Goal: Information Seeking & Learning: Compare options

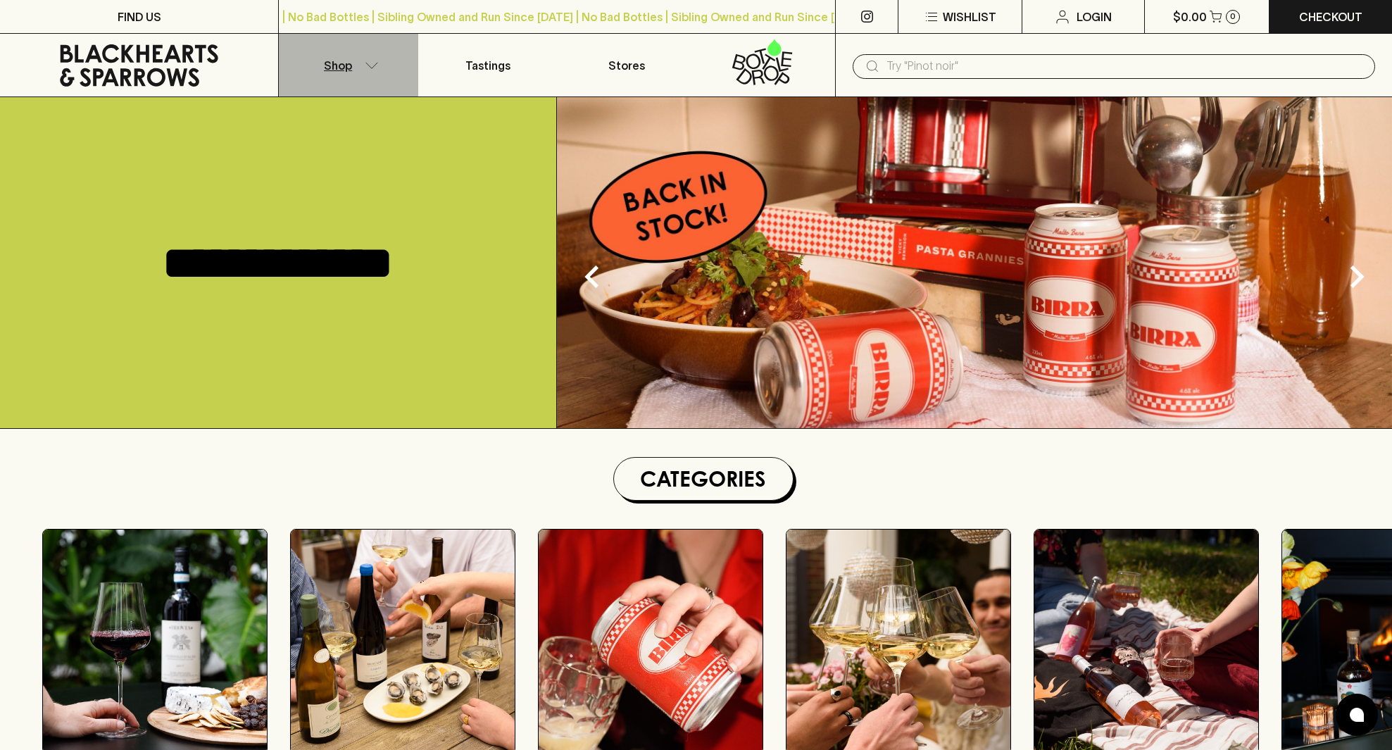
click at [346, 63] on p "Shop" at bounding box center [338, 65] width 28 height 17
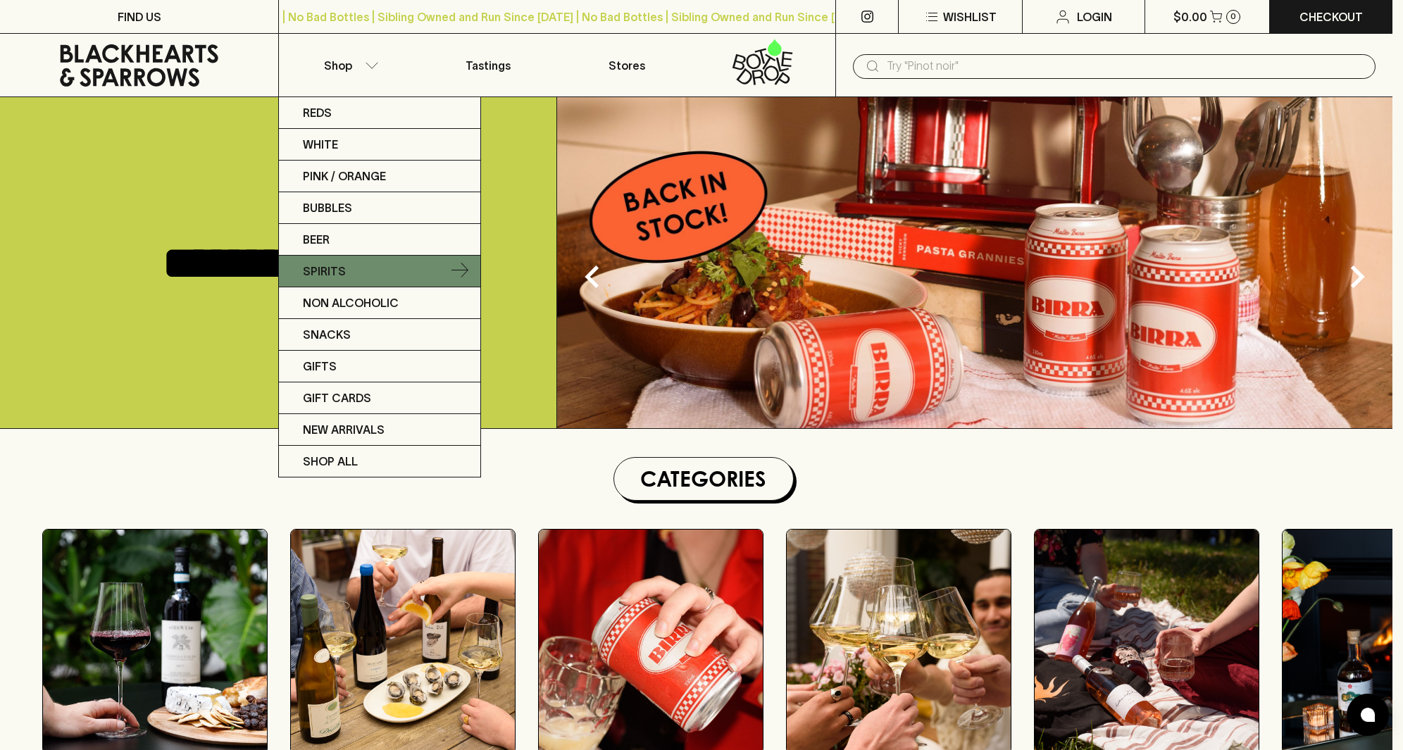
click at [333, 267] on p "Spirits" at bounding box center [324, 271] width 43 height 17
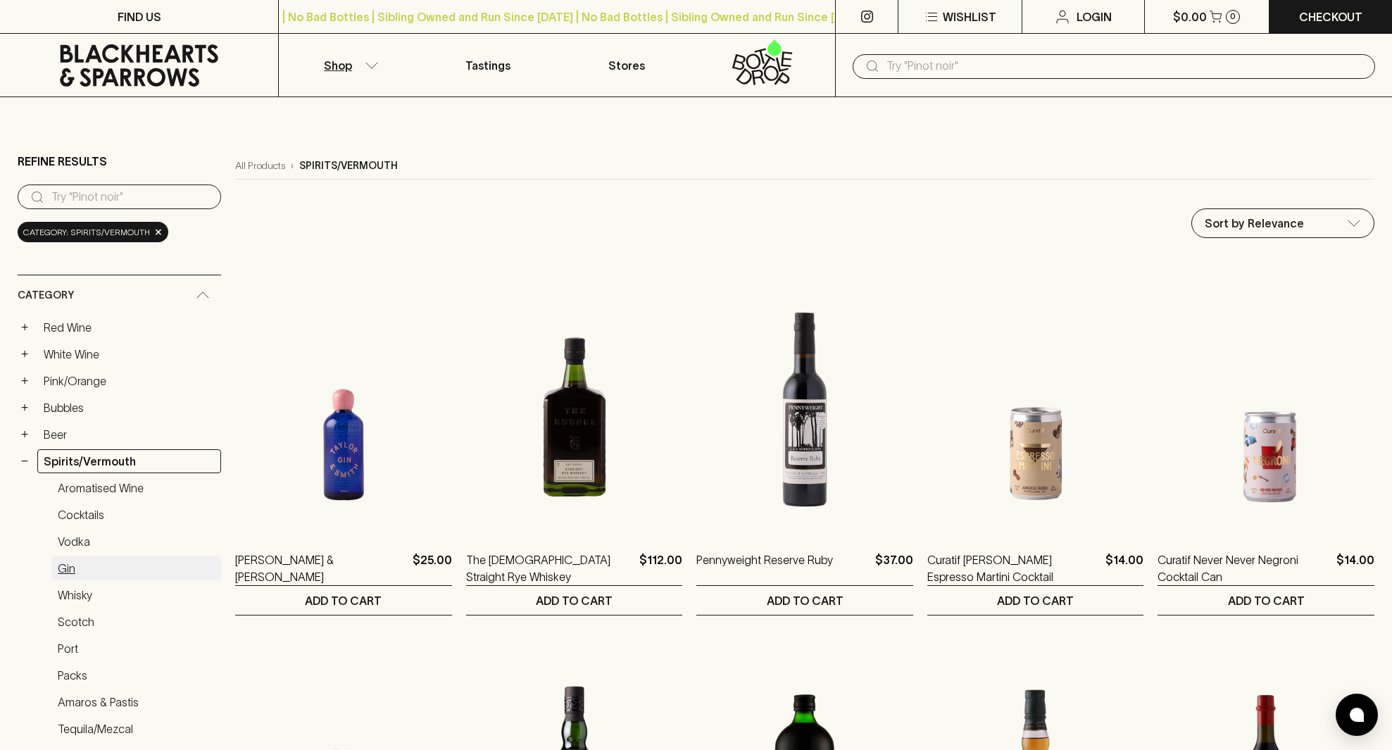
click at [64, 566] on link "Gin" at bounding box center [136, 568] width 170 height 24
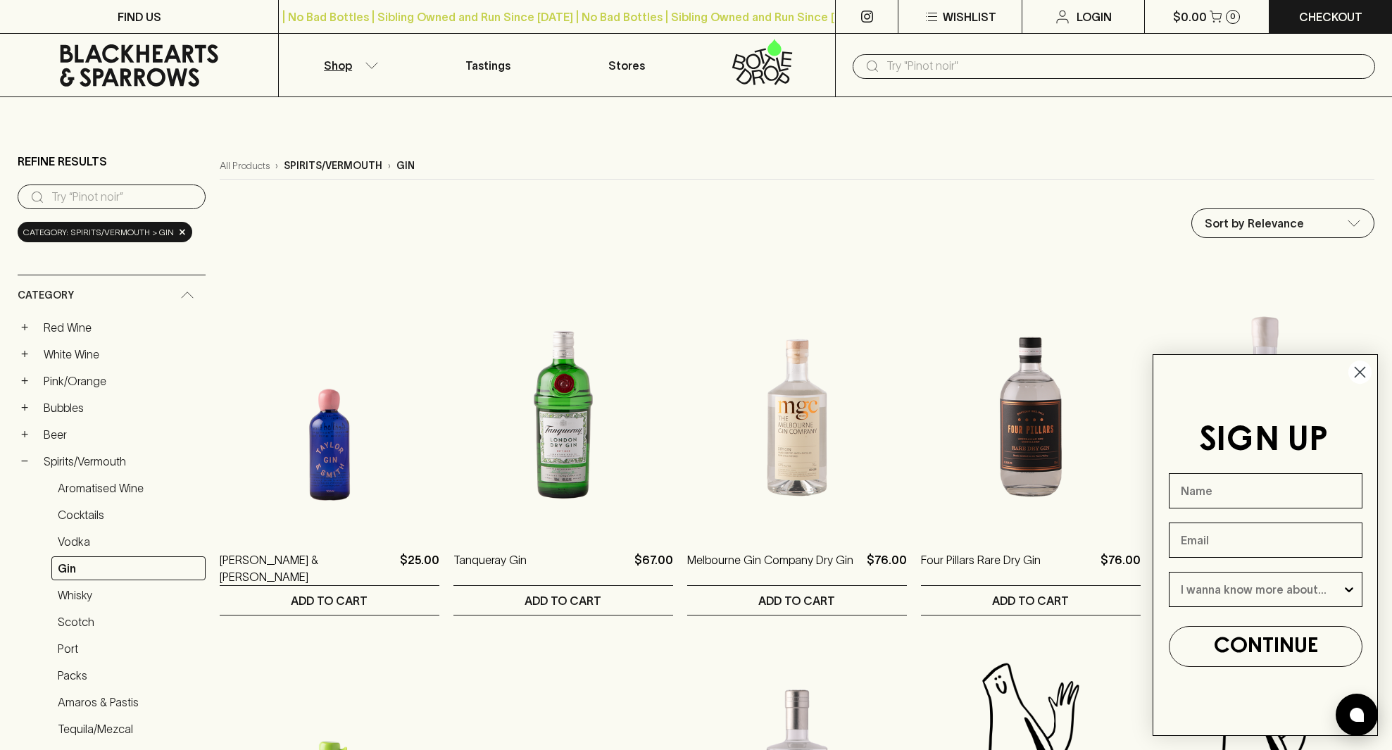
click at [1360, 370] on circle "Close dialog" at bounding box center [1359, 372] width 23 height 23
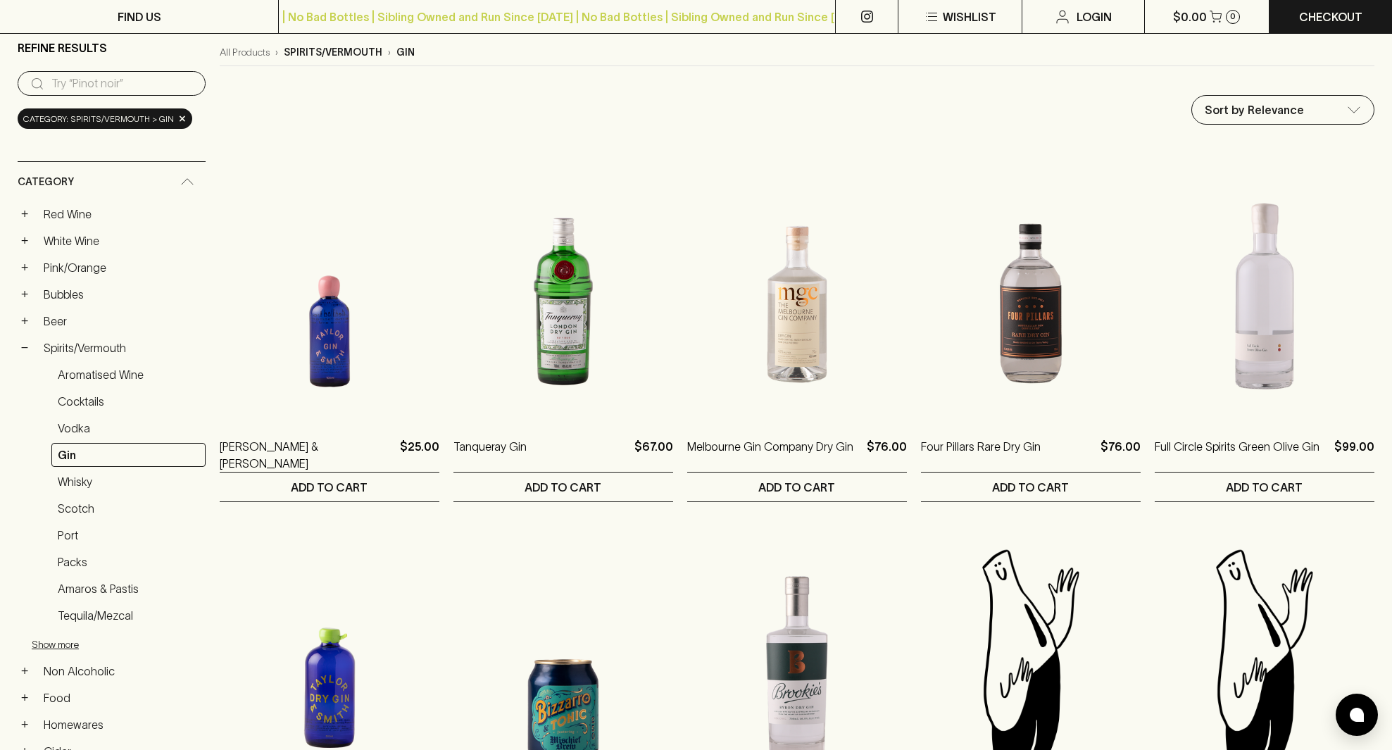
scroll to position [113, 0]
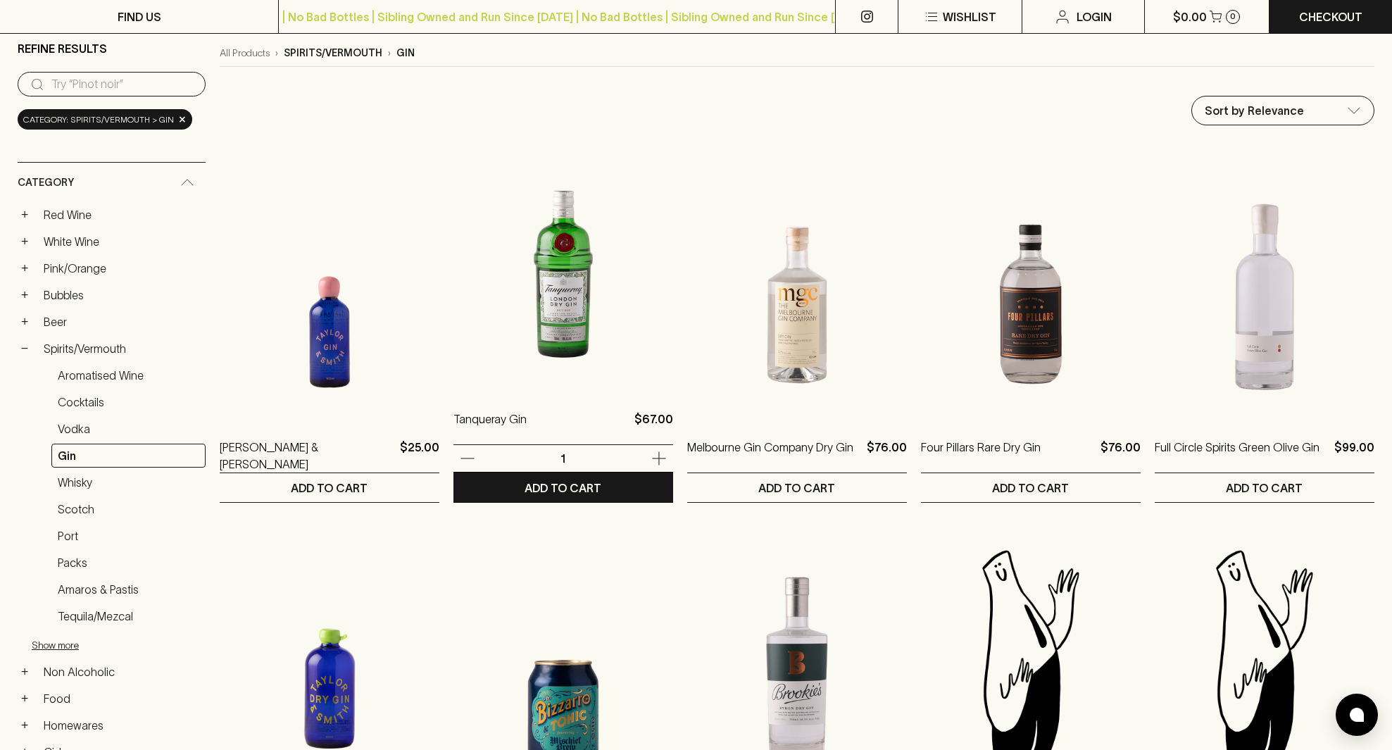
click at [570, 308] on img at bounding box center [563, 266] width 220 height 246
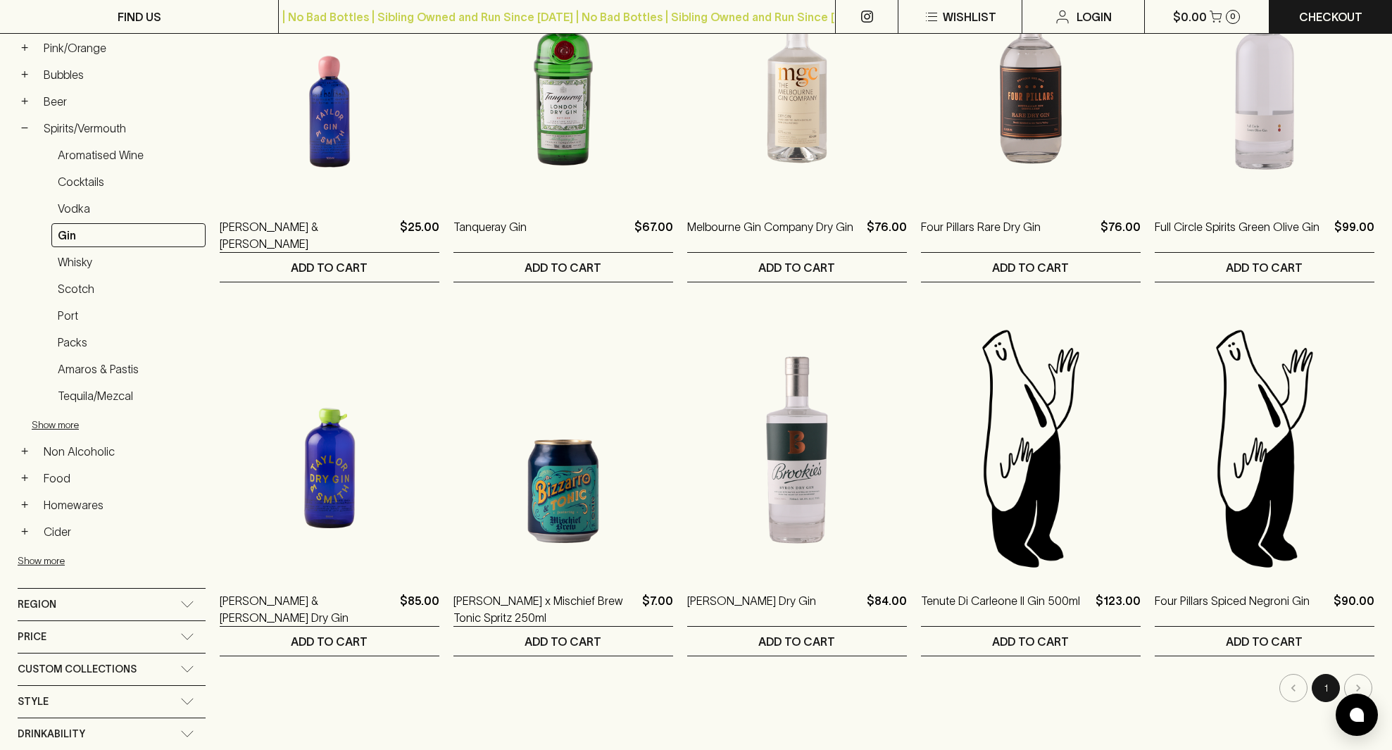
scroll to position [337, 0]
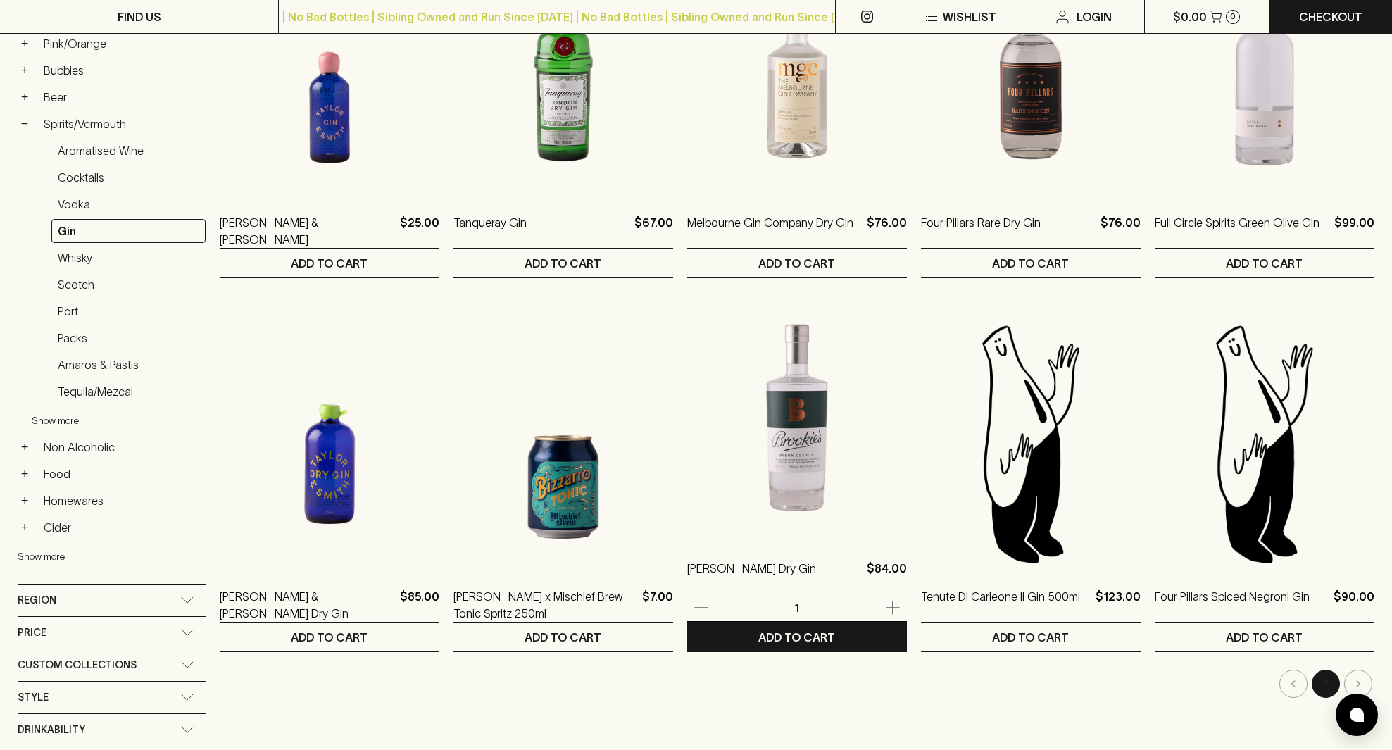
click at [795, 444] on img at bounding box center [797, 415] width 220 height 246
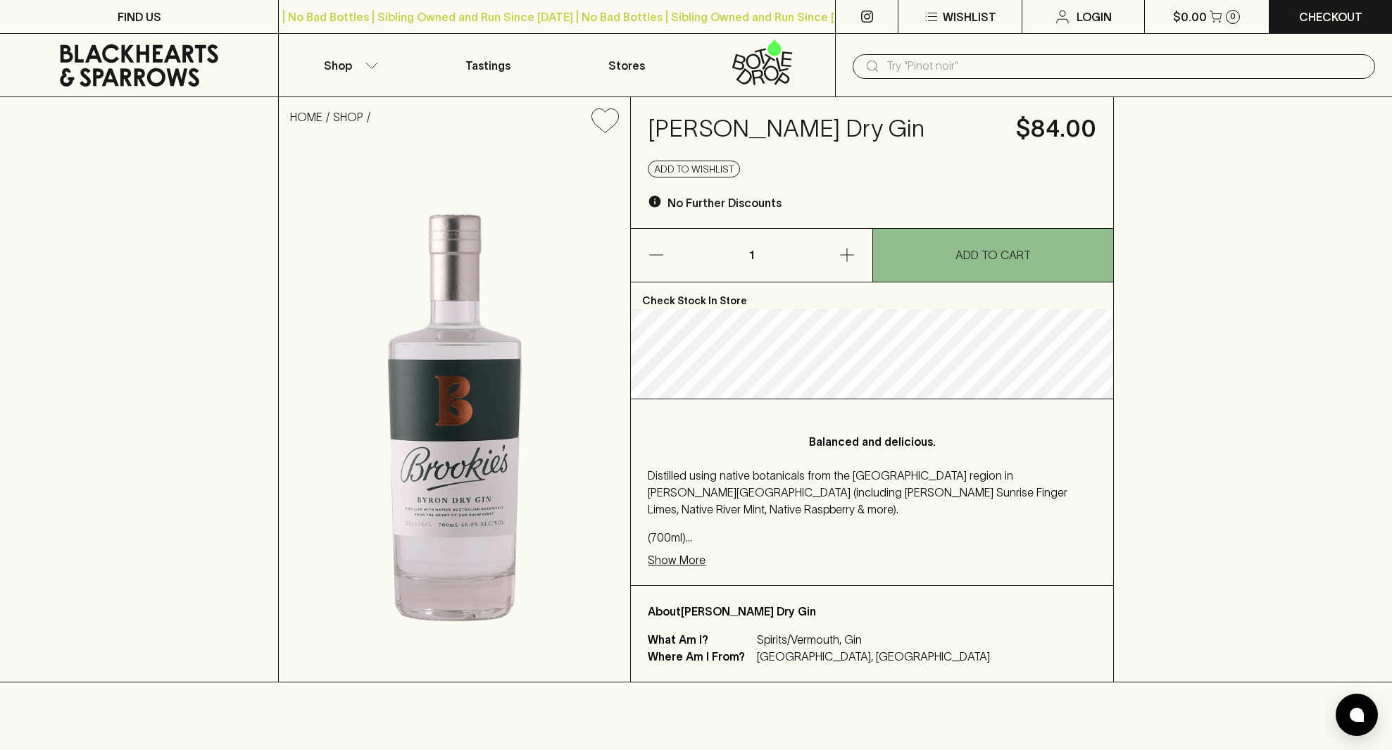
scroll to position [1, 0]
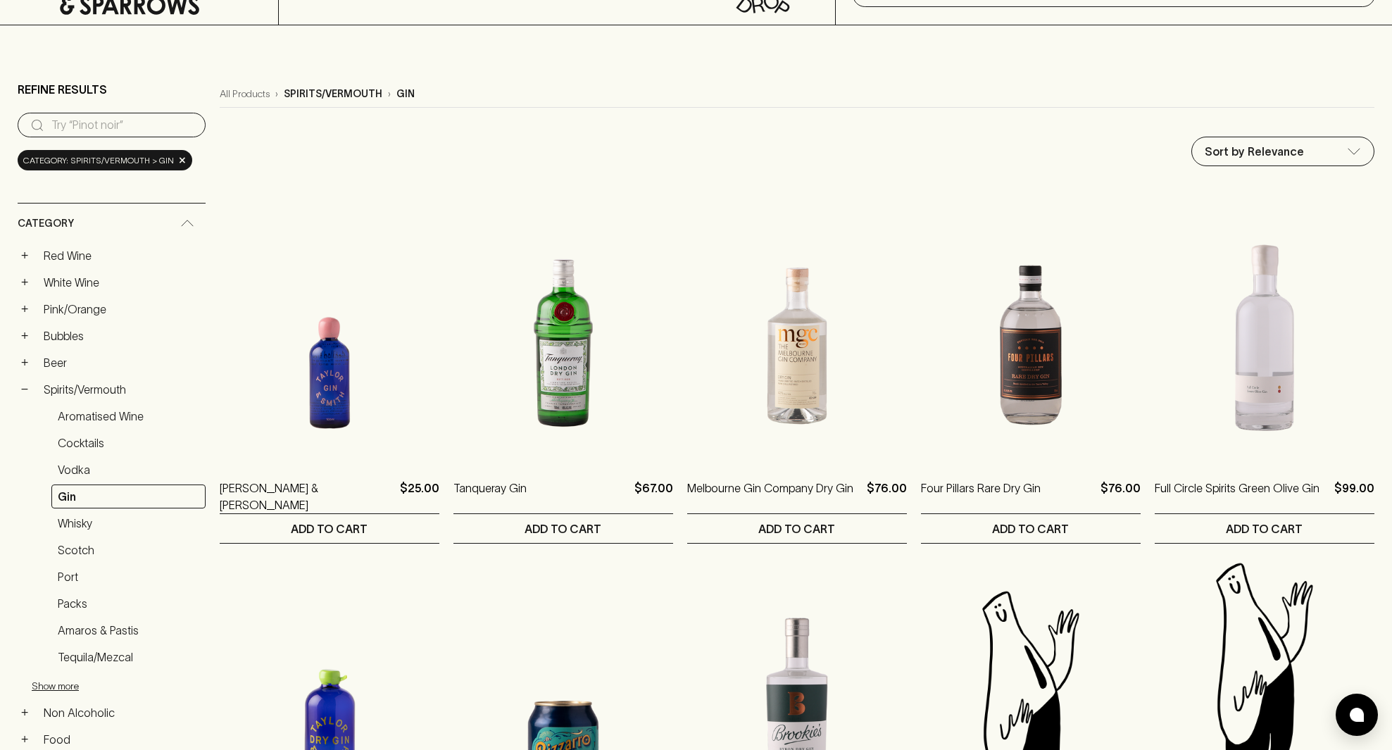
scroll to position [73, 0]
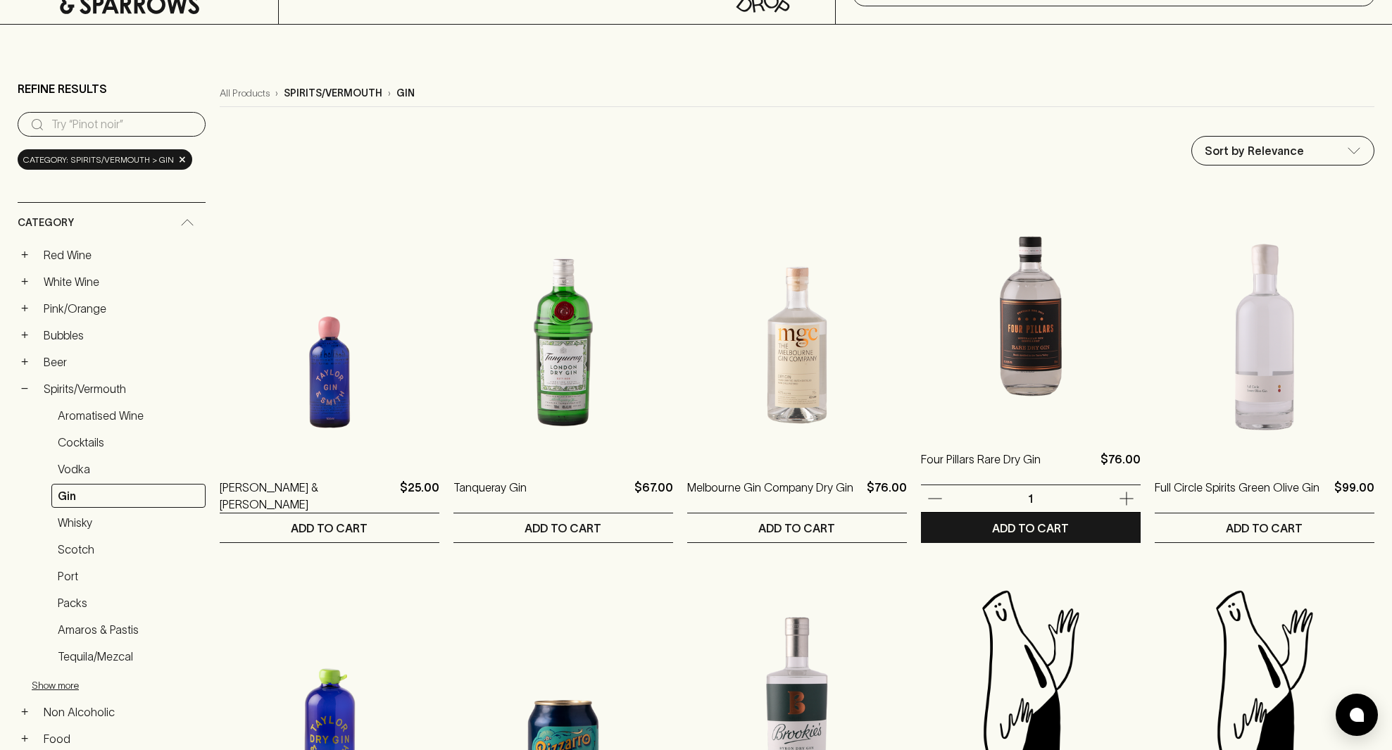
click at [1032, 334] on img at bounding box center [1031, 306] width 220 height 246
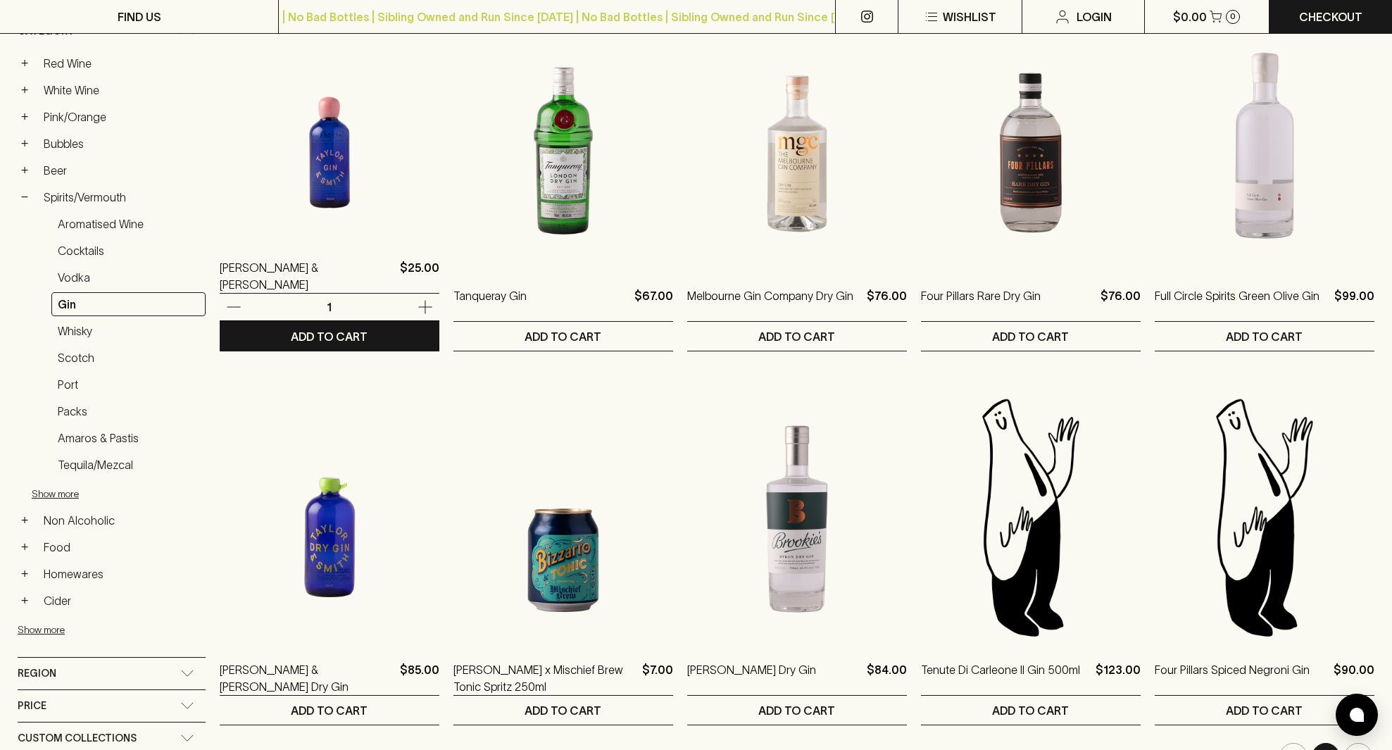
scroll to position [261, 0]
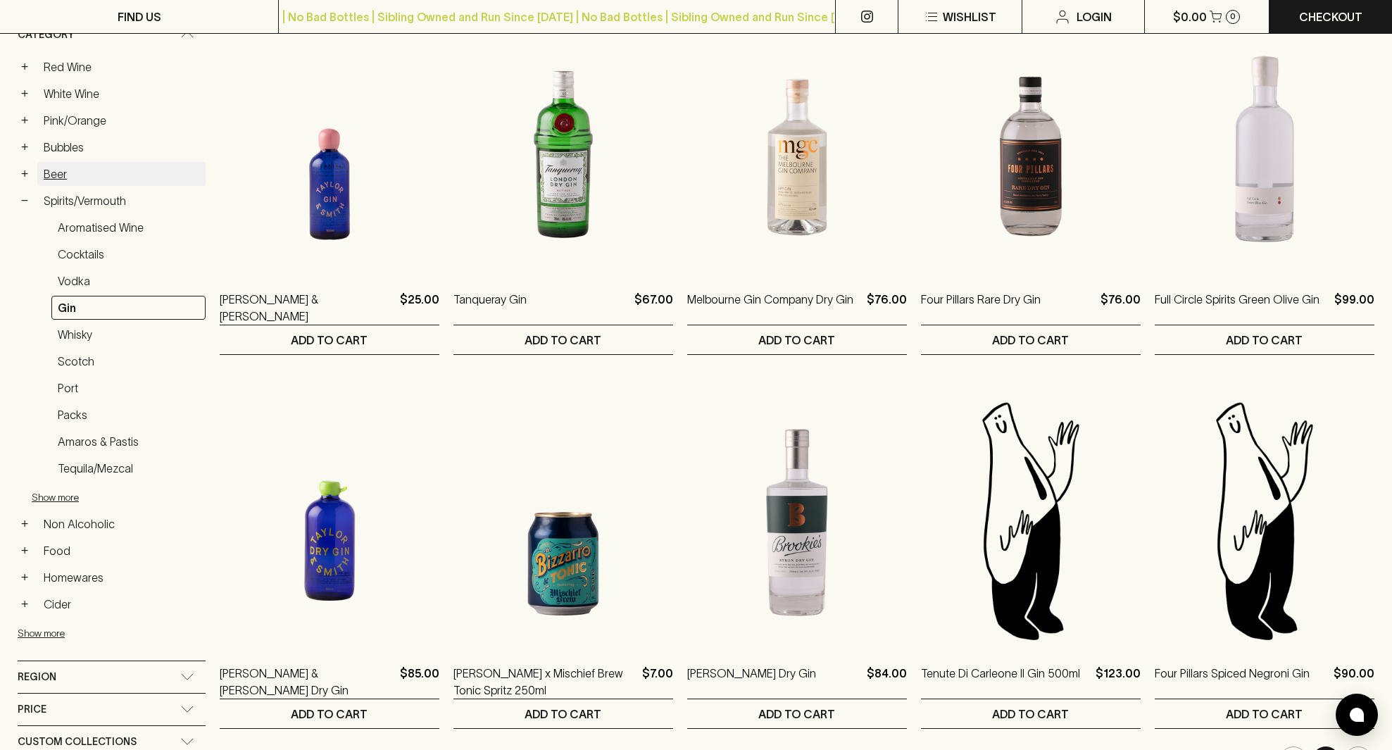
click at [58, 175] on link "Beer" at bounding box center [121, 174] width 168 height 24
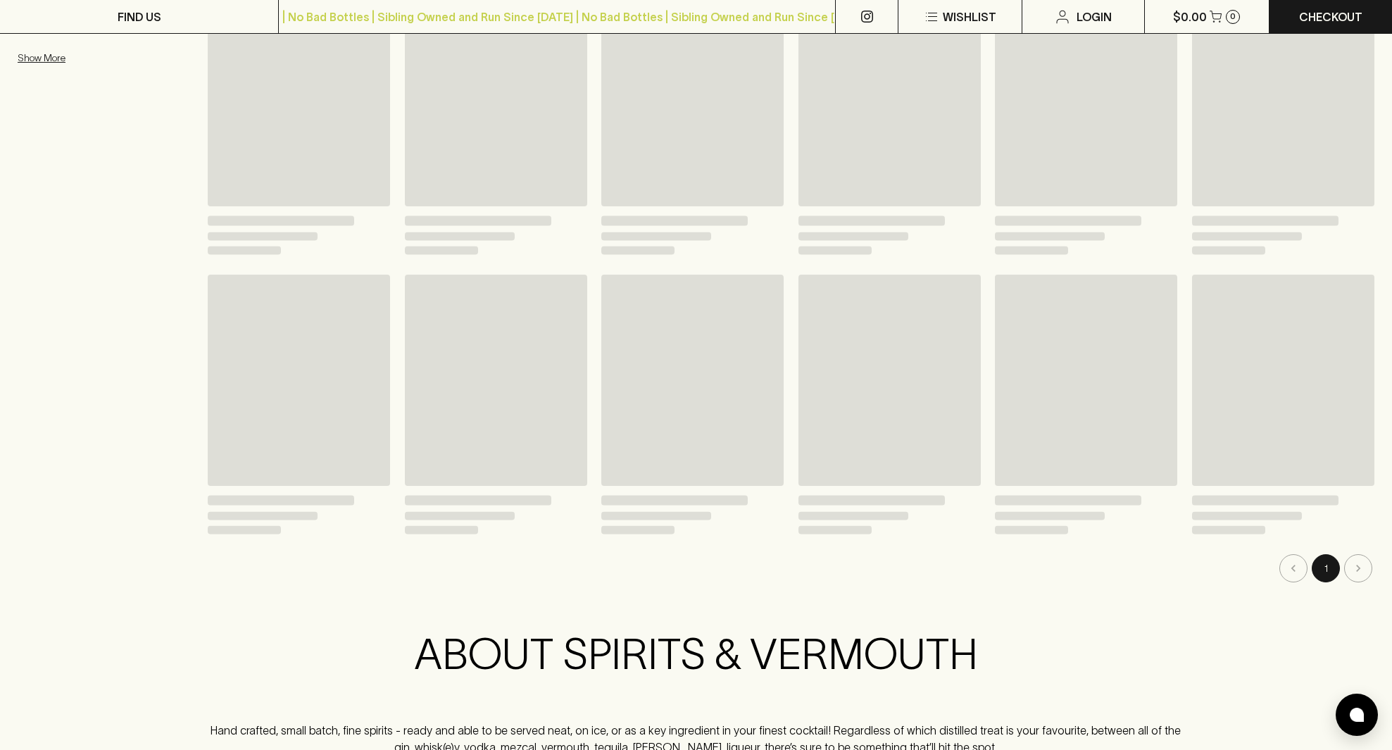
scroll to position [261, 0]
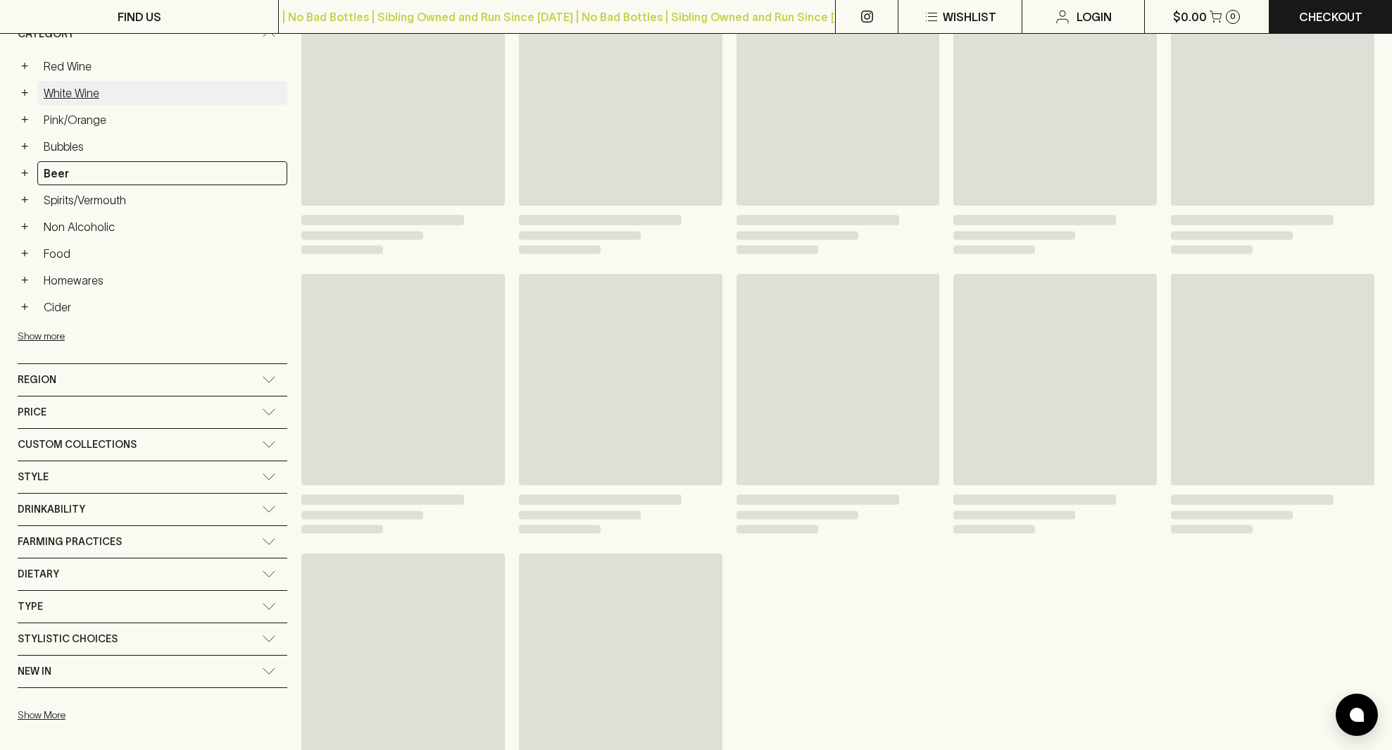
type input "79.5"
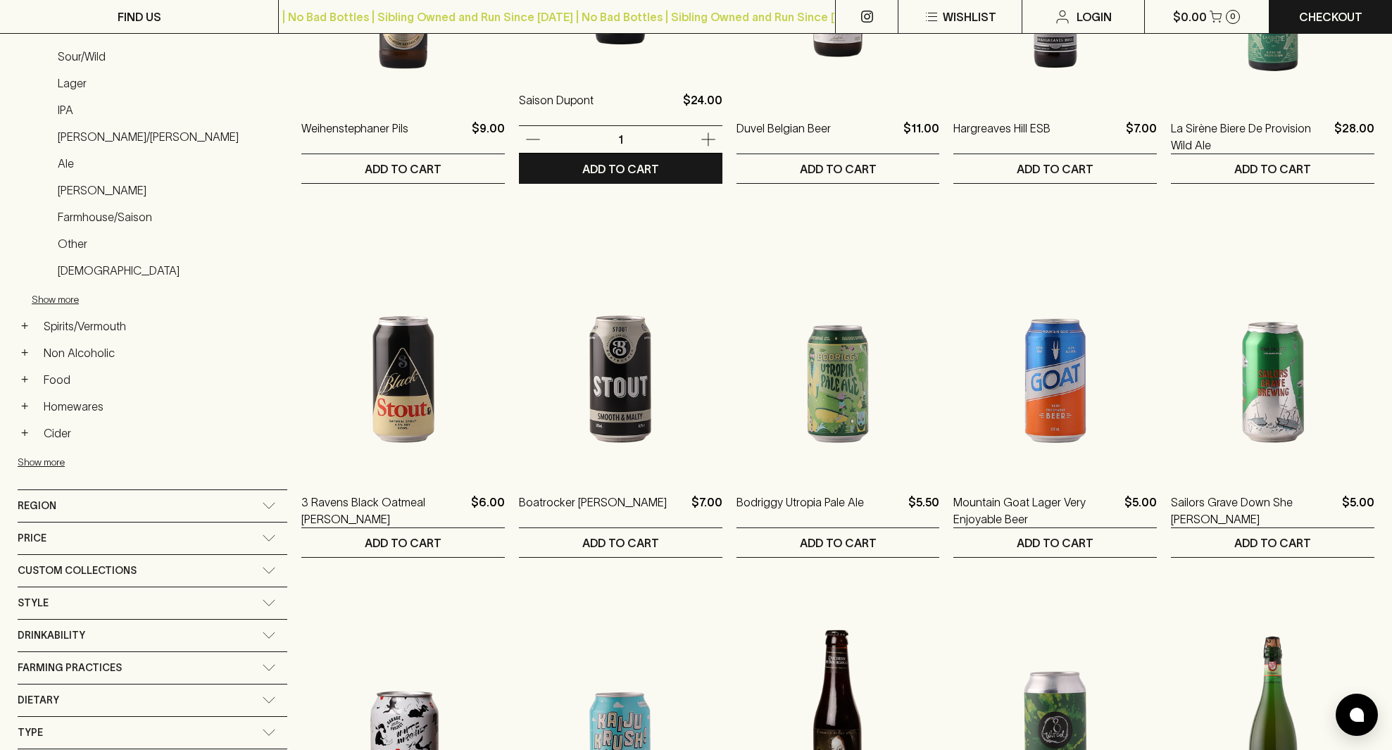
scroll to position [432, 0]
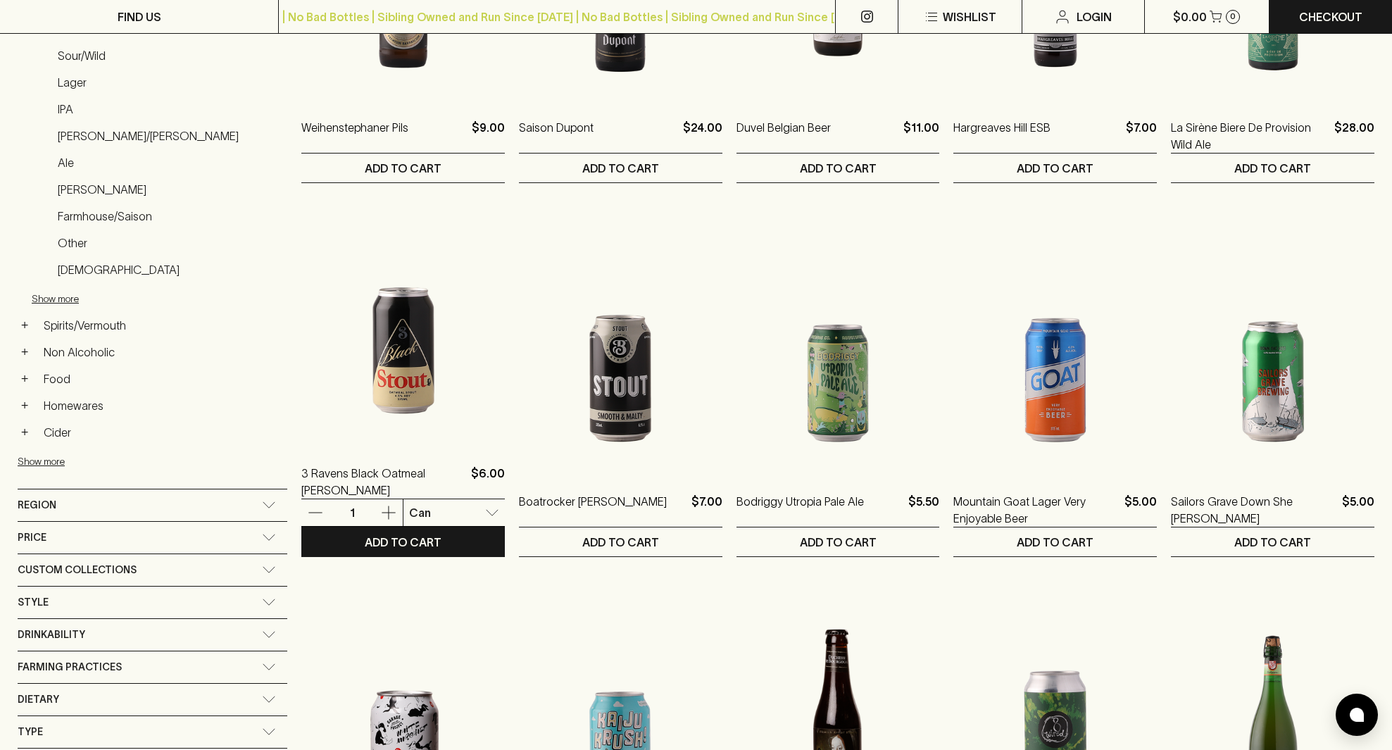
click at [322, 374] on img at bounding box center [402, 320] width 203 height 246
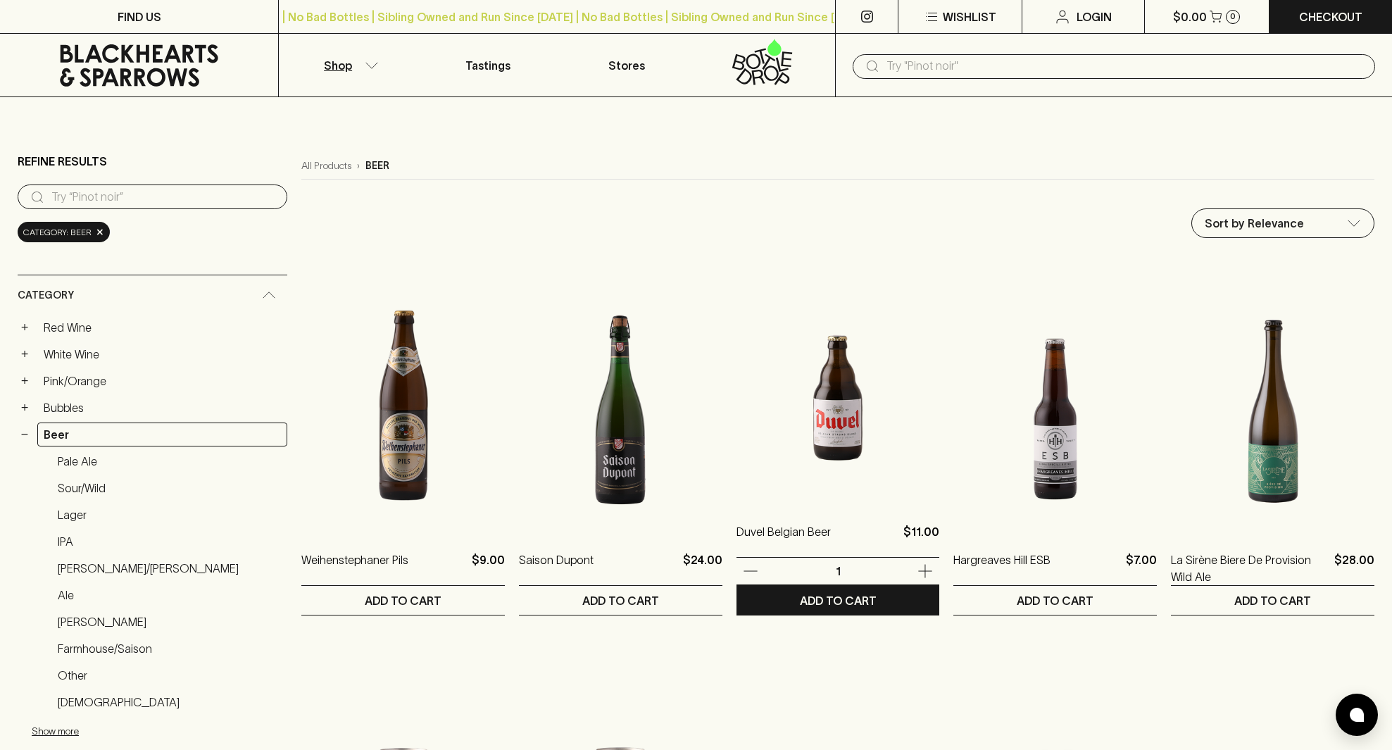
click at [806, 416] on img at bounding box center [838, 379] width 203 height 246
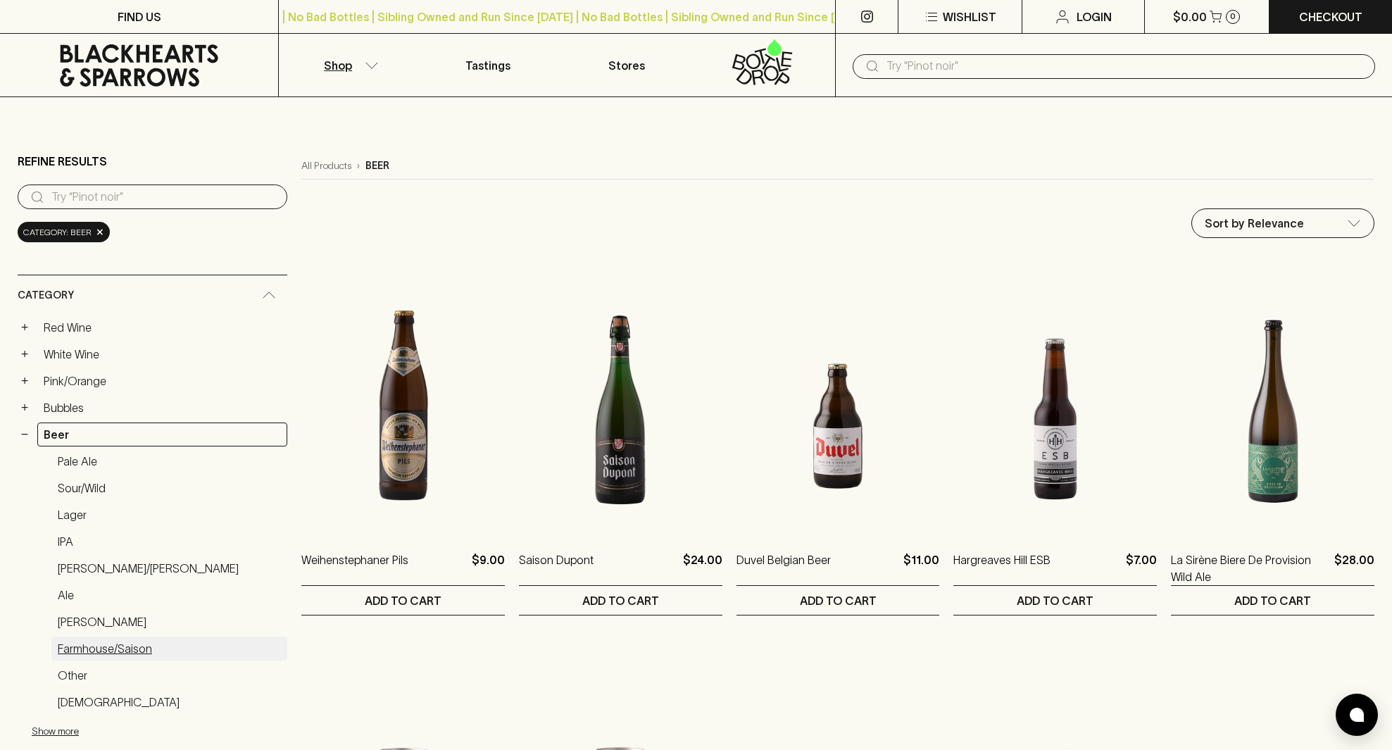
click at [89, 647] on link "Farmhouse/Saison" at bounding box center [169, 649] width 236 height 24
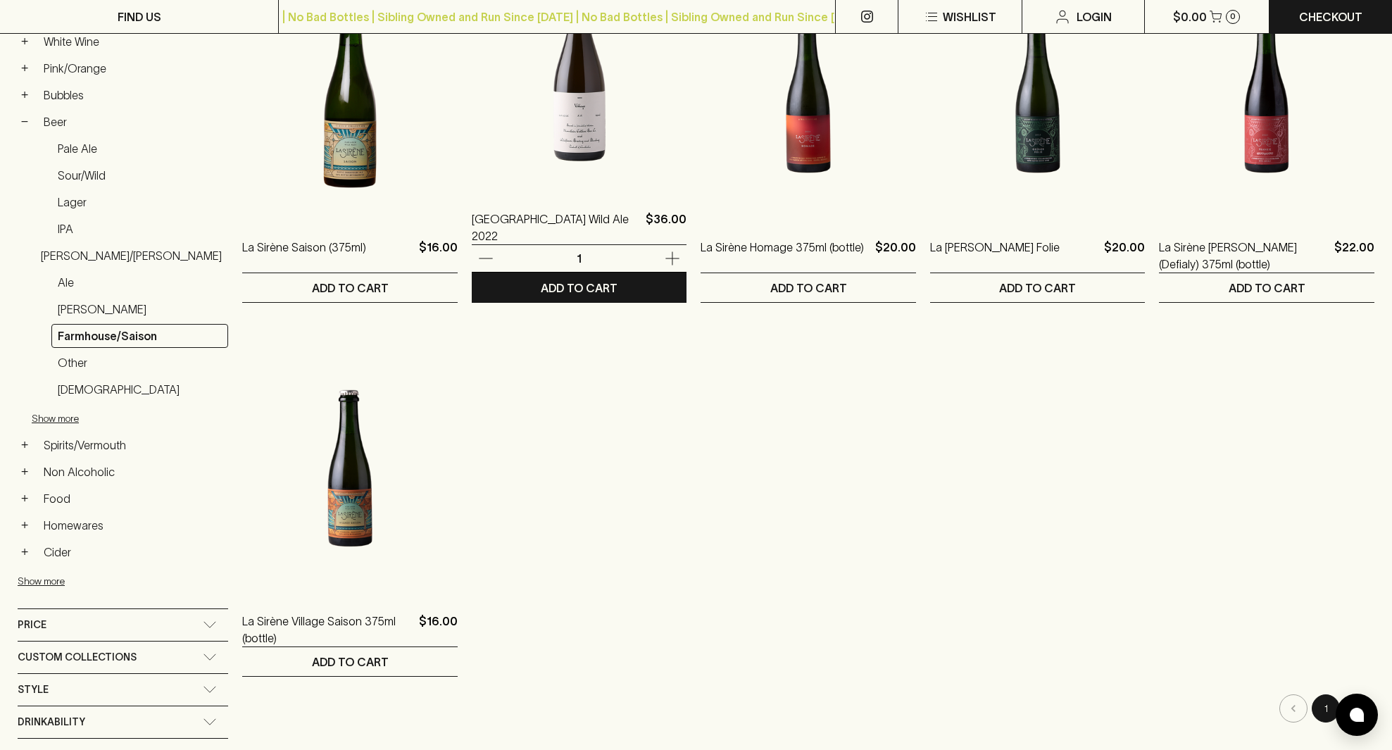
scroll to position [317, 0]
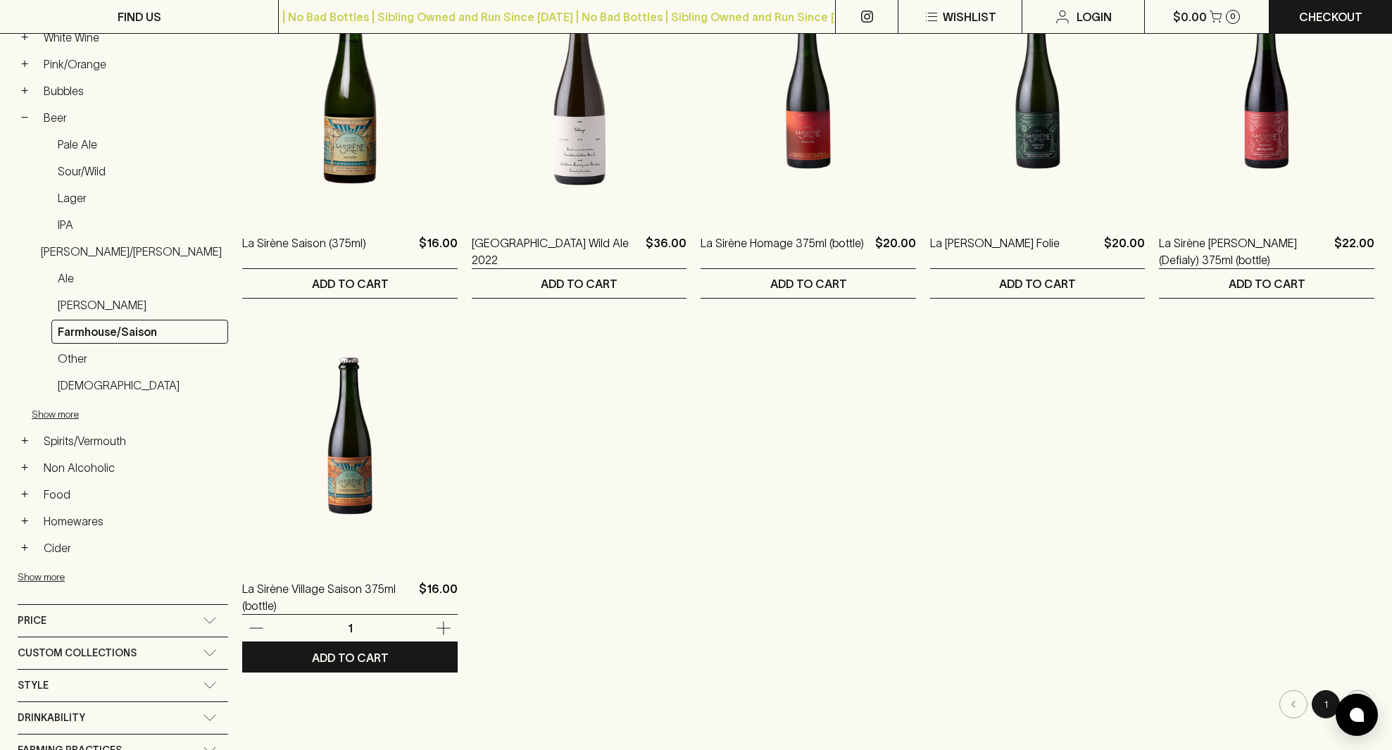
click at [340, 456] on img at bounding box center [349, 436] width 215 height 246
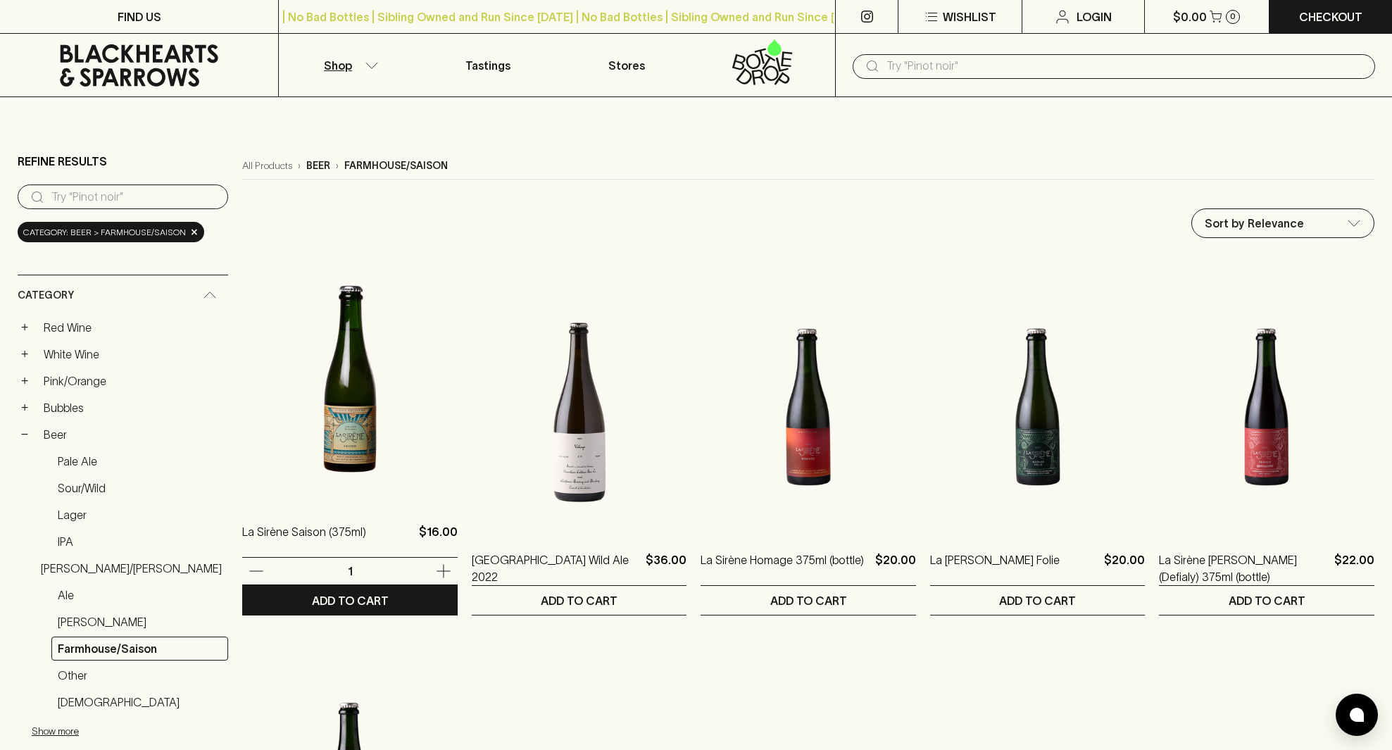
click at [360, 421] on img at bounding box center [349, 379] width 215 height 246
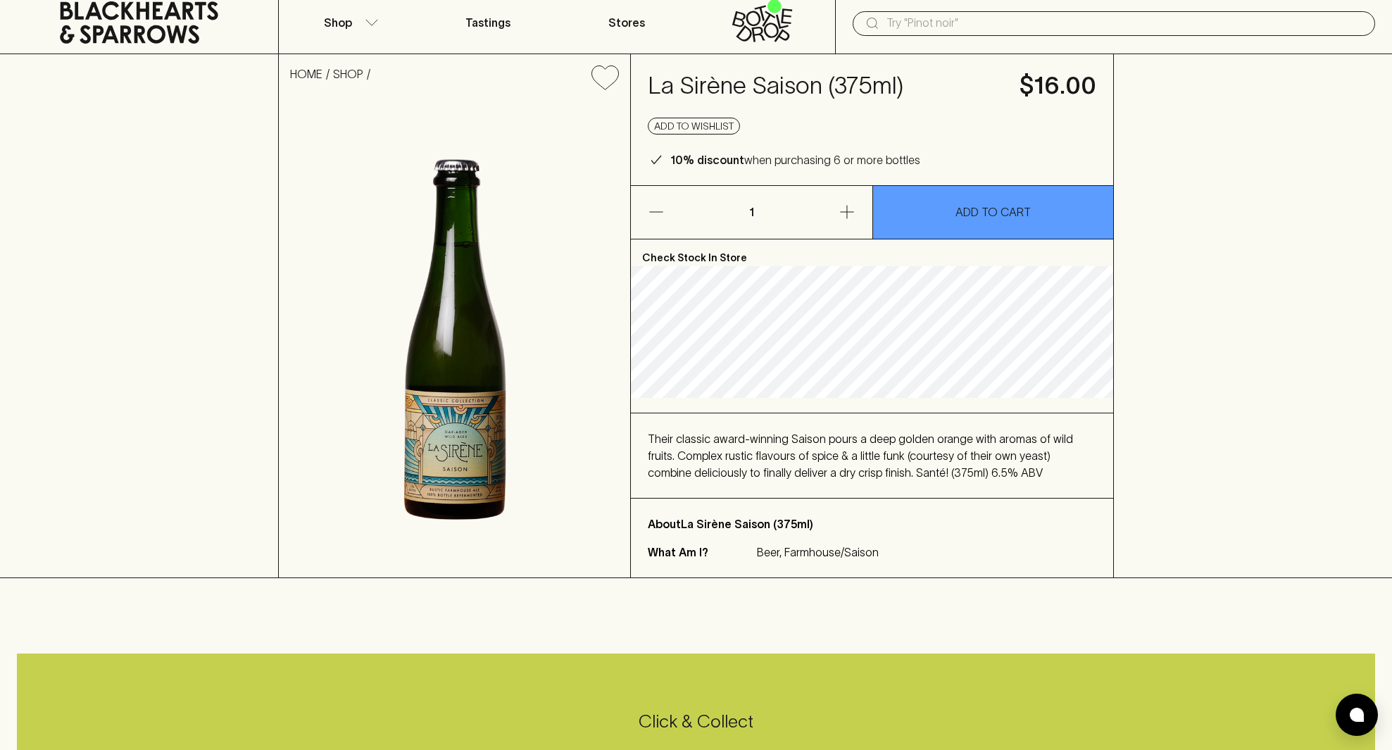
scroll to position [46, 0]
